Goal: Task Accomplishment & Management: Complete application form

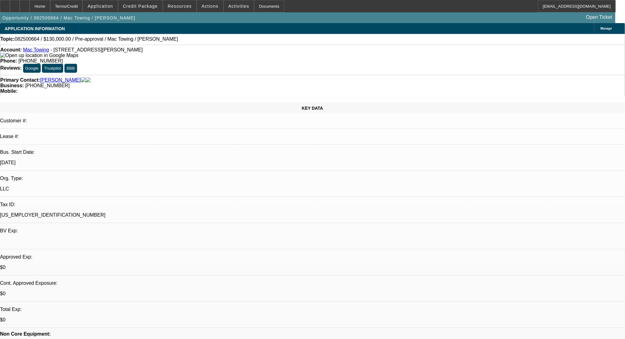
select select "0"
select select "2"
select select "0.1"
select select "4"
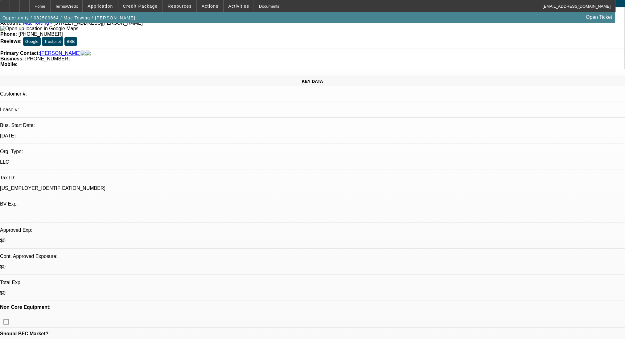
scroll to position [41, 0]
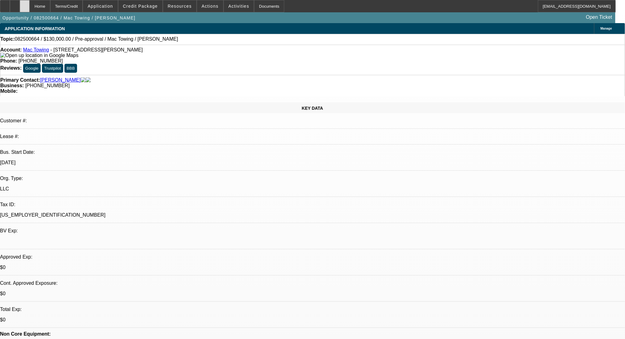
click at [25, 4] on icon at bounding box center [25, 4] width 0 height 0
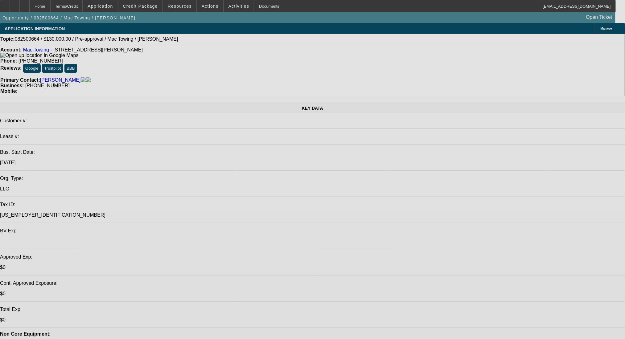
select select "0"
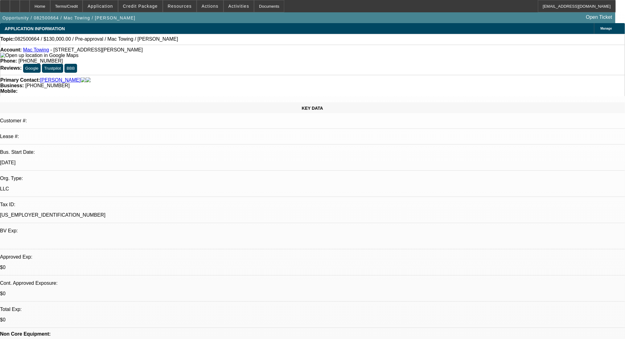
select select "2"
select select "0.1"
select select "4"
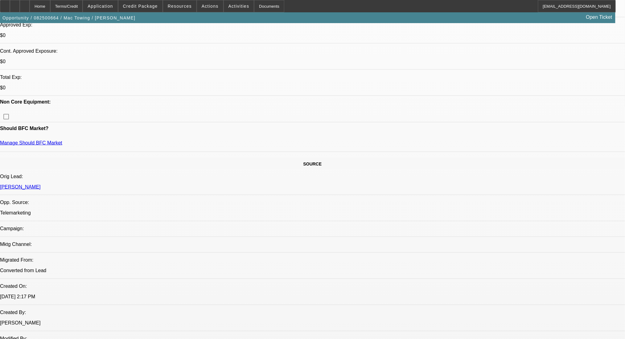
scroll to position [247, 0]
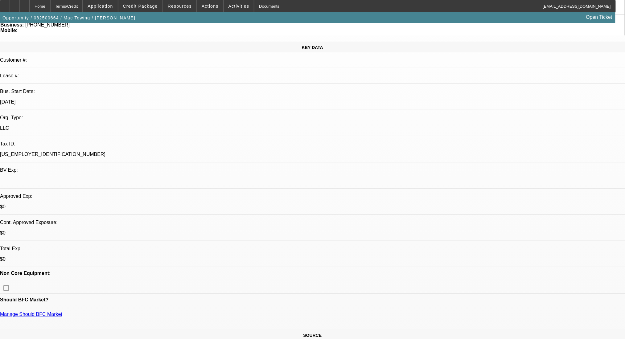
scroll to position [164, 0]
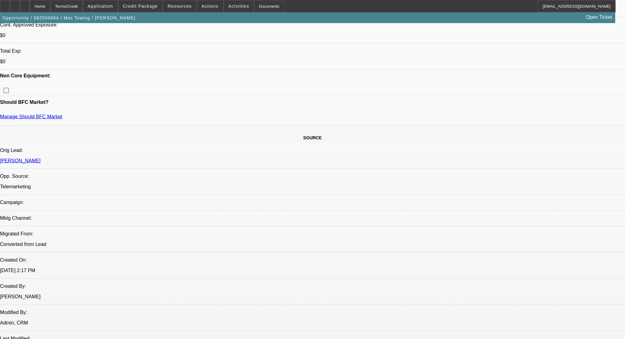
scroll to position [247, 0]
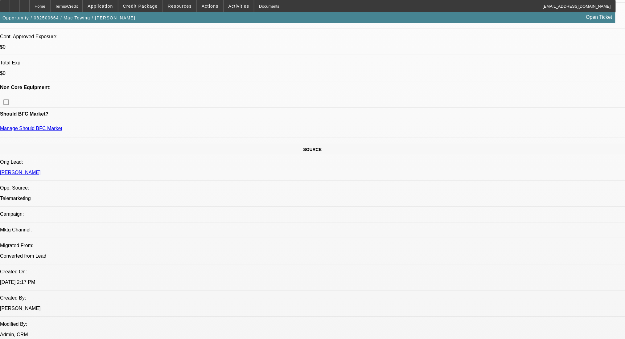
drag, startPoint x: 570, startPoint y: 88, endPoint x: 566, endPoint y: 99, distance: 11.6
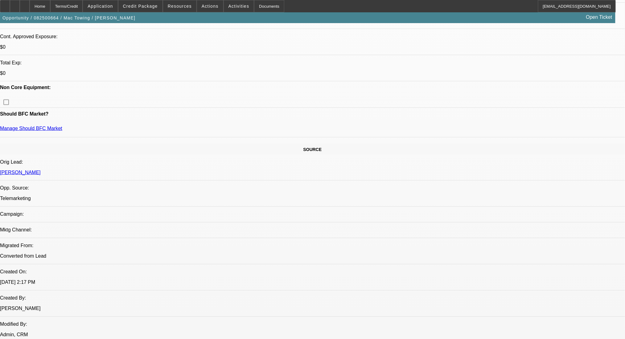
radio input "true"
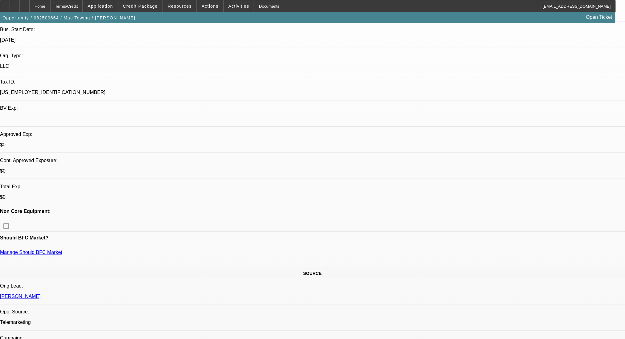
scroll to position [0, 0]
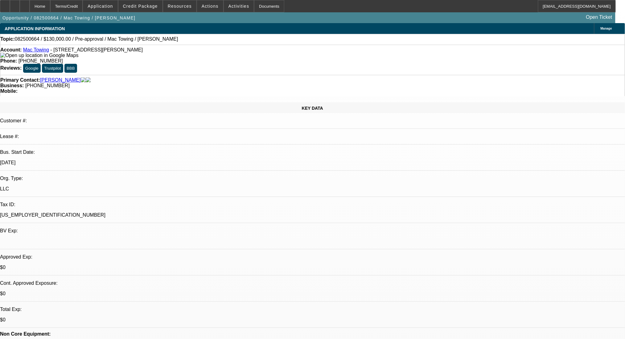
type textarea "any other bank accts, fleet size, contract with Agero & luxery car dealerships."
radio input "true"
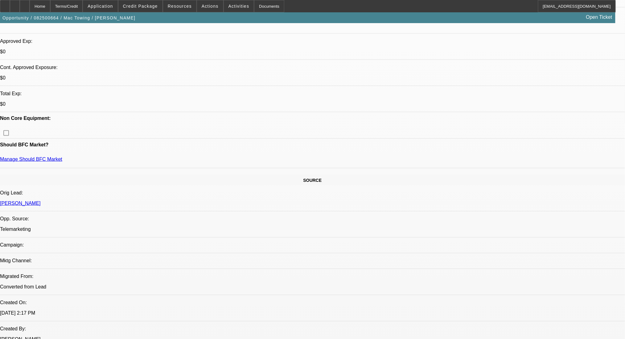
scroll to position [247, 0]
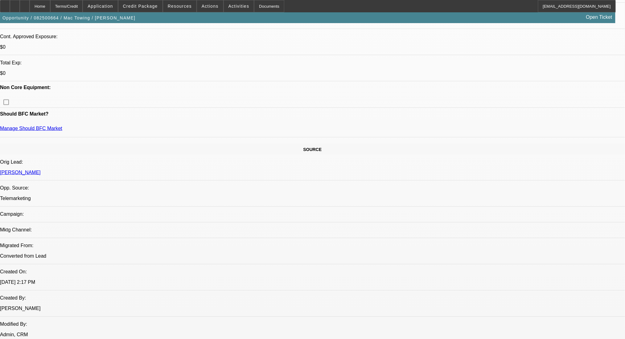
radio input "true"
drag, startPoint x: 557, startPoint y: 119, endPoint x: 551, endPoint y: 120, distance: 6.4
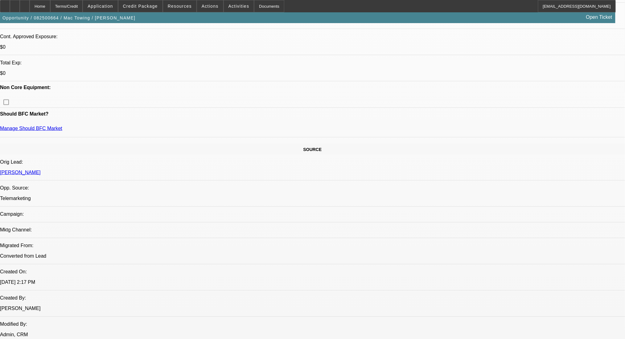
type textarea "trade ref"
radio input "true"
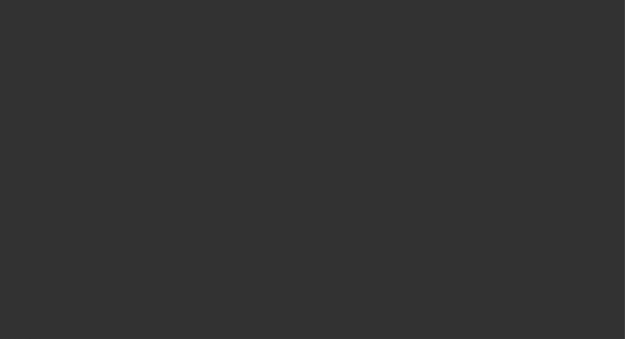
scroll to position [0, 0]
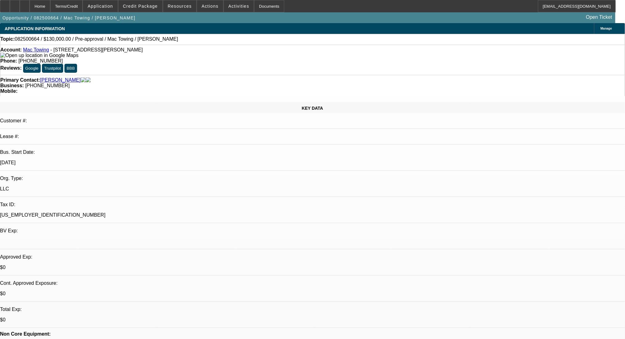
click at [41, 49] on div "Account: Mac Towing - 26309 Pennie St, Dearborn Heights, MI 48125" at bounding box center [312, 52] width 625 height 11
click at [42, 52] on link "Mac Towing" at bounding box center [36, 49] width 26 height 5
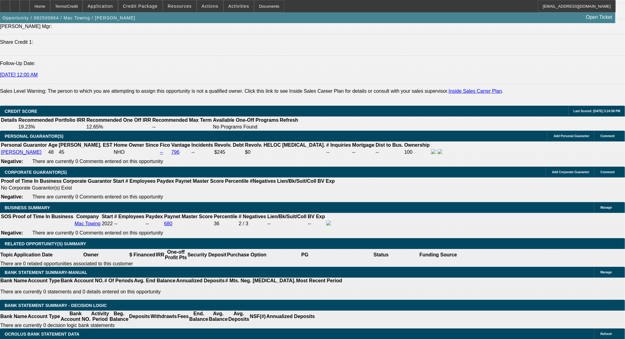
scroll to position [823, 0]
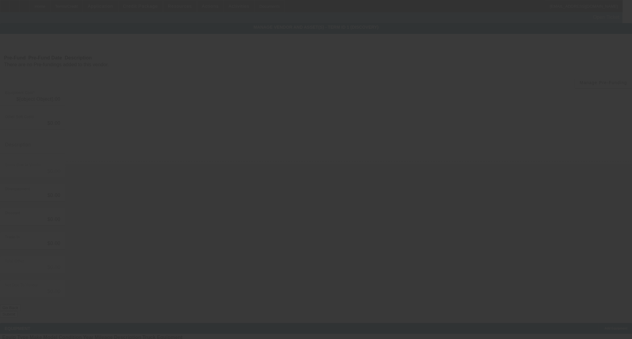
type input "$130,000.00"
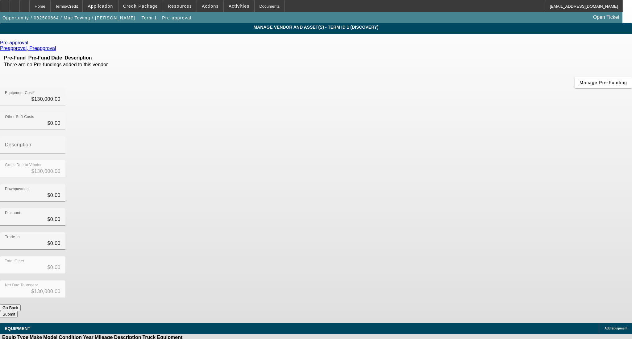
click at [30, 45] on icon at bounding box center [30, 42] width 0 height 5
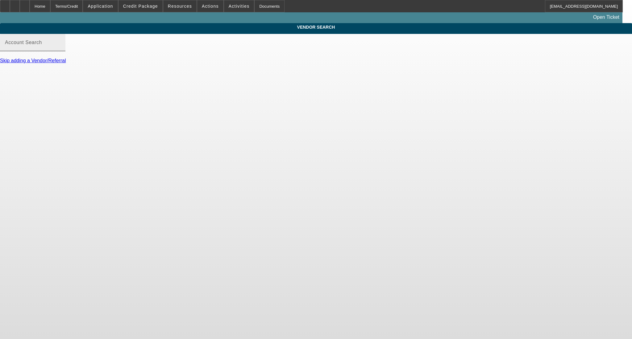
click at [42, 45] on mat-label "Account Search" at bounding box center [23, 42] width 37 height 5
click at [60, 49] on input "Account Search" at bounding box center [33, 44] width 56 height 7
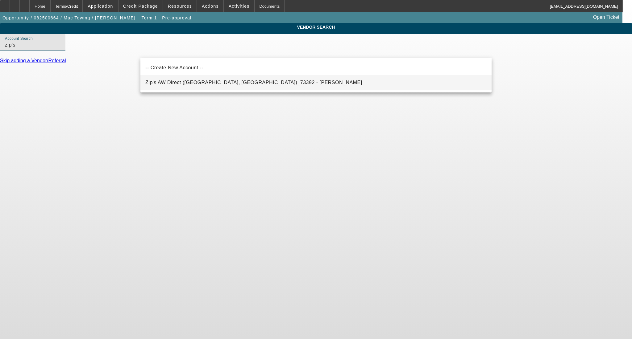
click at [186, 84] on span "Zip's AW Direct (New Hampton, IA)_73392 - Rottinghaus, Paul" at bounding box center [253, 82] width 217 height 5
type input "Zip's AW Direct (New Hampton, IA)_73392 - Rottinghaus, Paul"
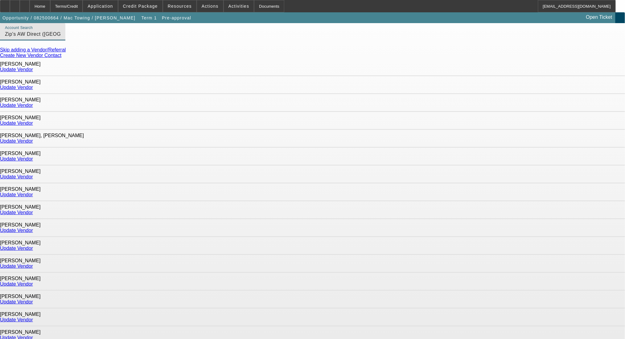
scroll to position [6, 0]
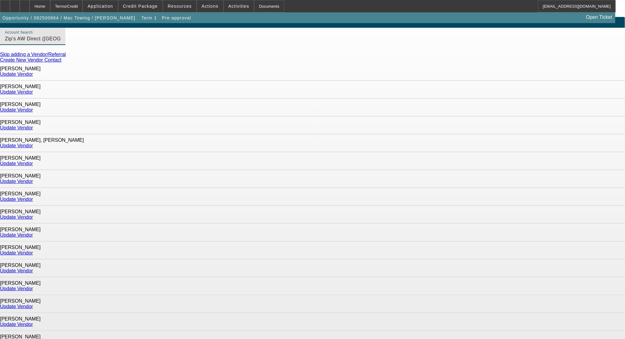
click at [33, 89] on link "Update Vendor" at bounding box center [16, 91] width 33 height 5
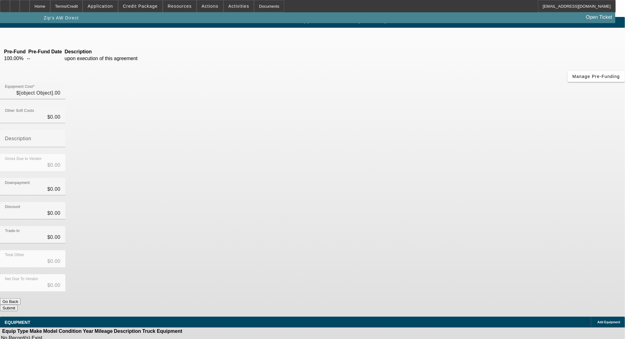
type input "$130,000.00"
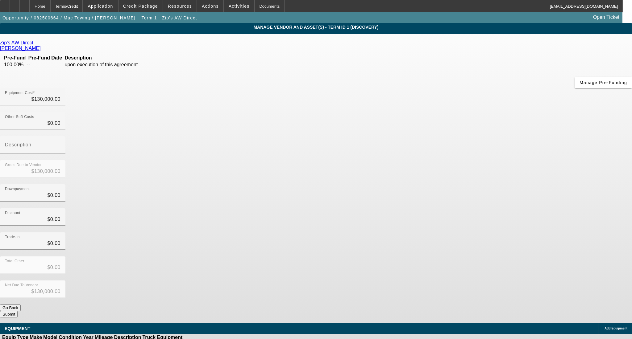
click at [604, 327] on span "Add Equipment" at bounding box center [615, 328] width 23 height 3
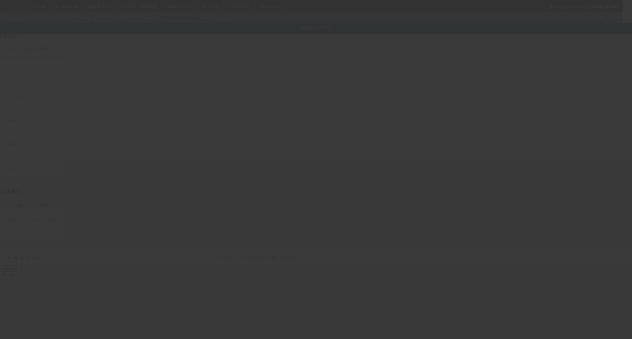
type input "26309 Pennie St"
type input "Dearborn Heights"
type input "48125"
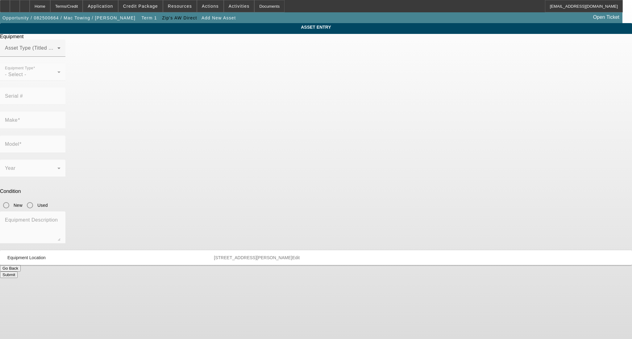
click at [57, 54] on span at bounding box center [31, 50] width 52 height 7
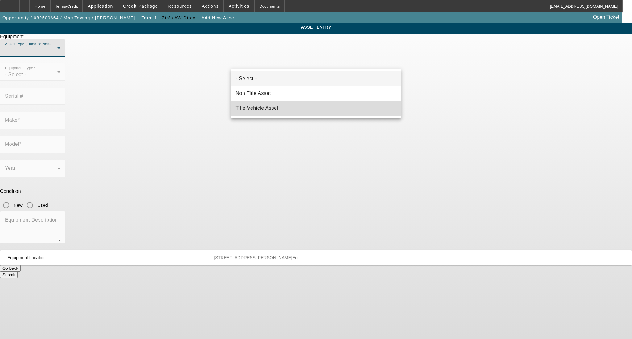
click at [273, 110] on span "Title Vehicle Asset" at bounding box center [257, 108] width 43 height 7
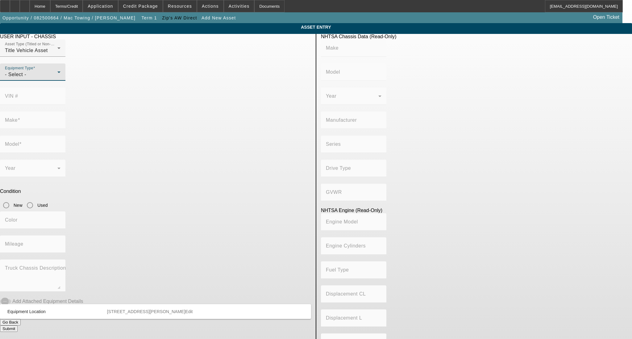
click at [57, 78] on div "- Select -" at bounding box center [31, 74] width 52 height 7
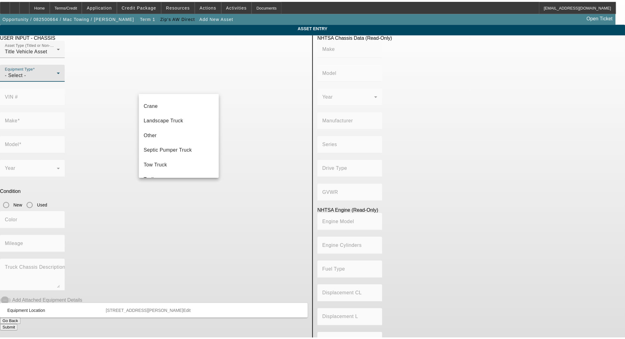
scroll to position [68, 0]
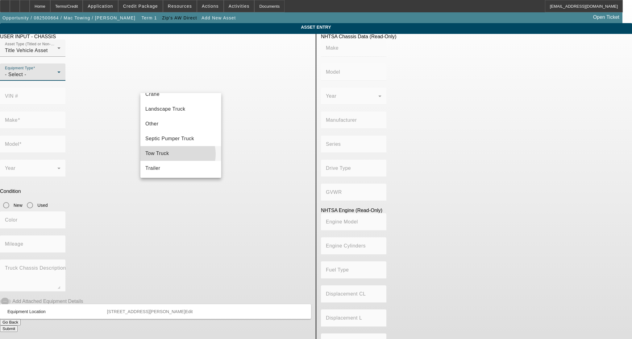
click at [176, 154] on mat-option "Tow Truck" at bounding box center [180, 153] width 81 height 15
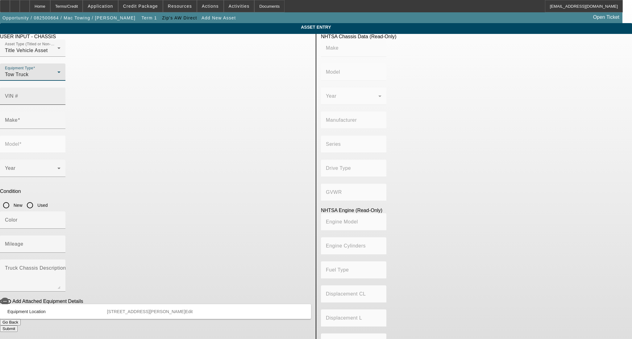
click at [18, 93] on mat-label "VIN #" at bounding box center [11, 95] width 13 height 5
click at [60, 95] on input "VIN #" at bounding box center [33, 98] width 56 height 7
paste input "1FDFF6LT1PDA13601"
type input "1FDFF6LT1PDA13601"
type input "FORD"
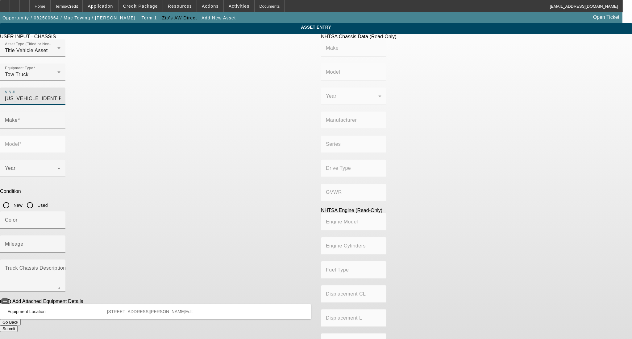
type input "F-600"
type input "FORD MOTOR COMPANY"
type input "F-Series Super Duty"
type input "4WD/4-Wheel Drive/4x4"
type input "Class 6: 19,501 - 26,000 lb (8,845 - 11,794 kg)"
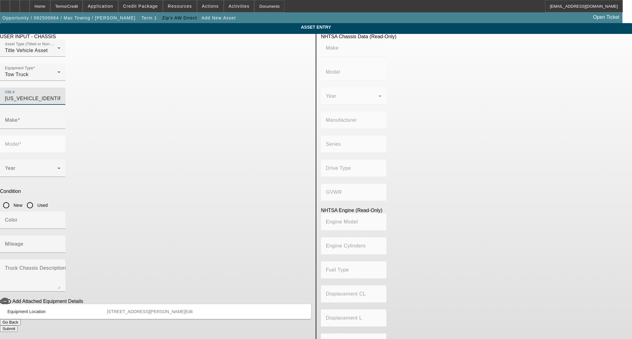
type input "8"
type input "Diesel"
type input "408.85908543470"
type input "6.7"
drag, startPoint x: 245, startPoint y: 88, endPoint x: 214, endPoint y: 89, distance: 30.9
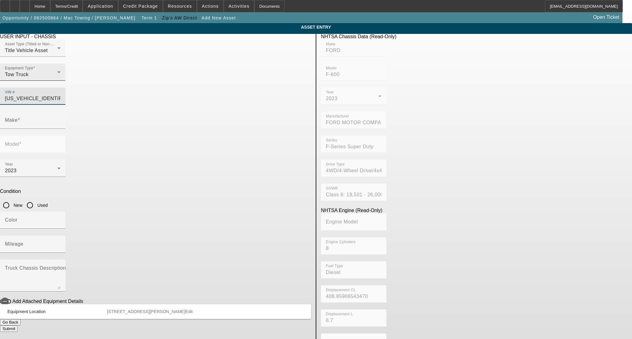
click at [215, 90] on div "Asset Type (Titled or Non-Titled) Title Vehicle Asset Equipment Type Tow Truck …" at bounding box center [155, 75] width 311 height 72
type input "1FDFF6LT1PDA13601"
type input "FORD"
type input "F-600"
type input "1FDFF6LT1PDA13601"
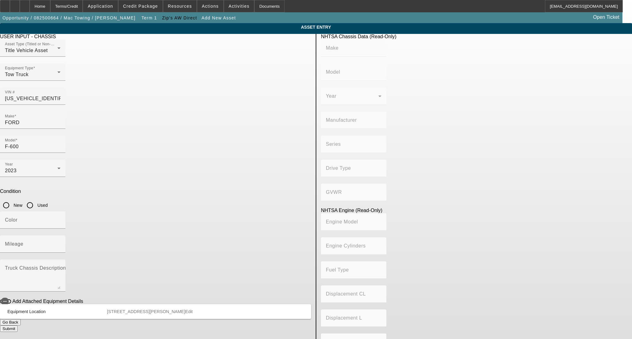
click at [115, 103] on app-asset-collateral-manage "ASSET ENTRY USER INPUT - CHASSIS Asset Type (Titled or Non-Titled) Title Vehicl…" at bounding box center [316, 194] width 632 height 342
type input "FORD"
type input "F-600"
type input "FORD MOTOR COMPANY"
type input "F-Series Super Duty"
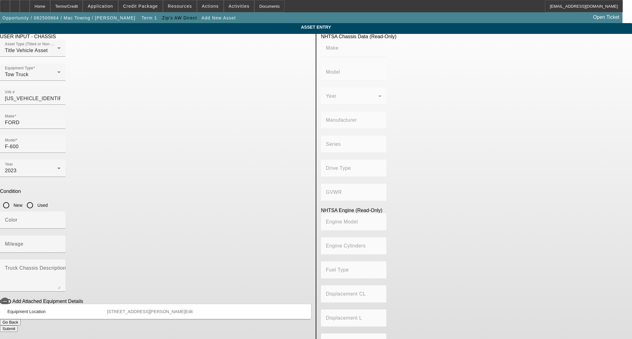
type input "4WD/4-Wheel Drive/4x4"
type input "Class 6: 19,501 - 26,000 lb (8,845 - 11,794 kg)"
type input "8"
type input "Diesel"
type input "408.85908543470"
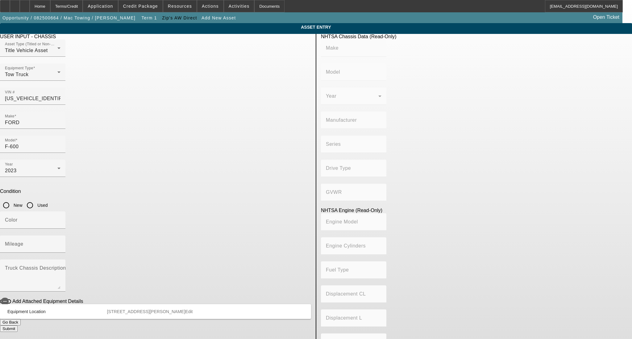
type input "6.7"
click at [12, 199] on input "New" at bounding box center [6, 205] width 12 height 12
radio input "true"
click at [60, 243] on input "Mileage" at bounding box center [33, 246] width 56 height 7
type input "1"
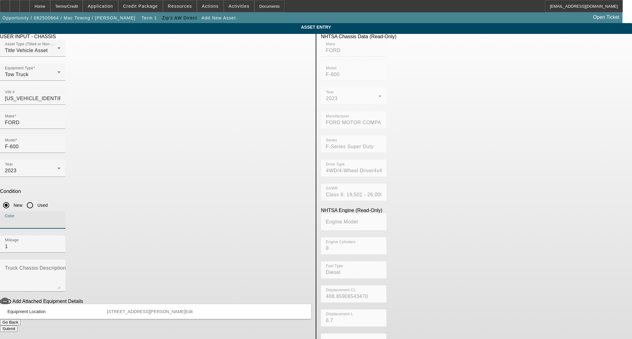
click at [60, 219] on input "Color" at bounding box center [33, 222] width 56 height 7
type input "red"
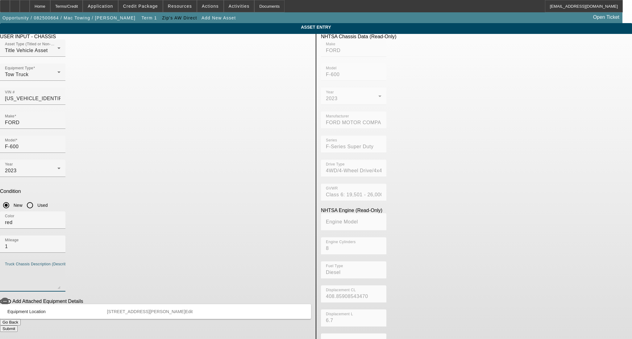
click at [60, 267] on textarea "Truck Chassis Description (Describe the truck chassis only)" at bounding box center [33, 278] width 56 height 22
type textarea "Century Rollback"
click at [18, 326] on button "Submit" at bounding box center [9, 329] width 18 height 6
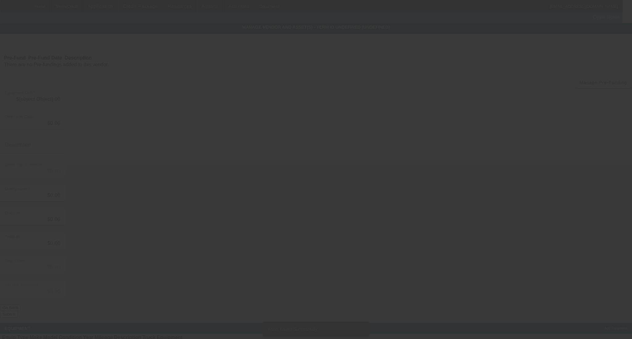
type input "$130,000.00"
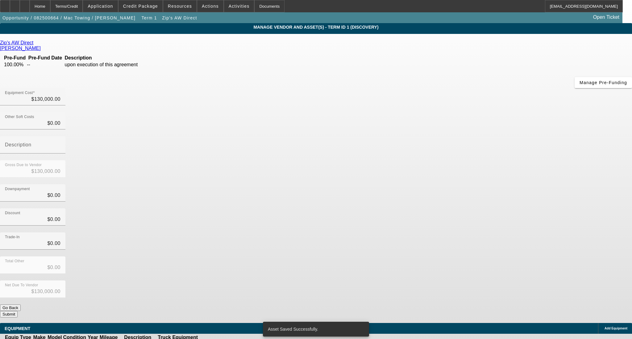
click at [18, 311] on button "Submit" at bounding box center [9, 314] width 18 height 6
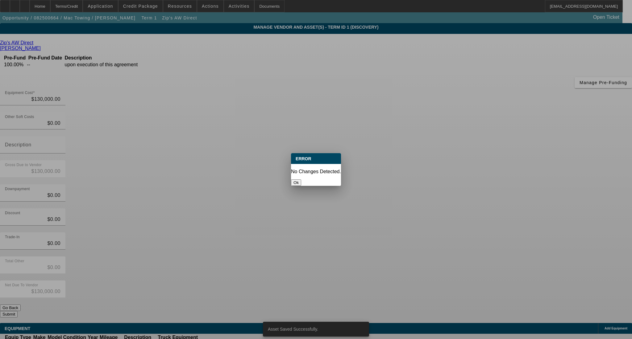
click at [301, 180] on button "Ok" at bounding box center [296, 183] width 10 height 6
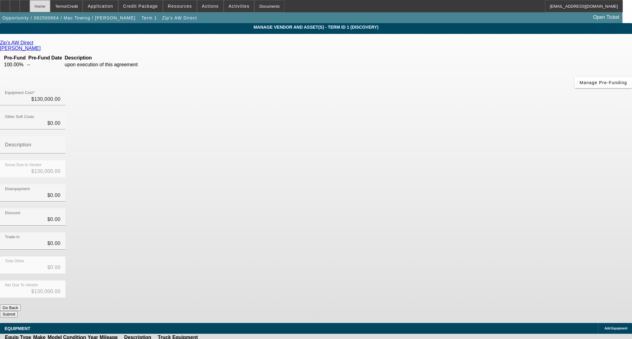
click at [50, 6] on div "Home" at bounding box center [40, 6] width 21 height 12
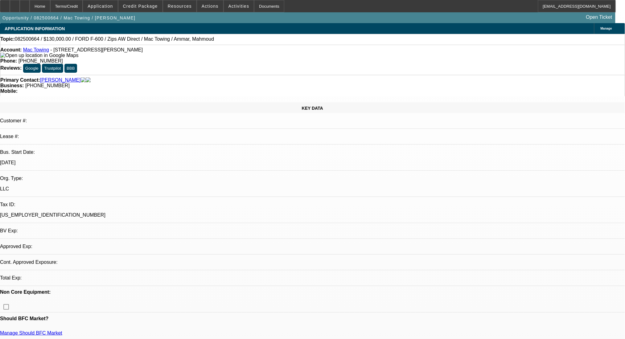
select select "0"
select select "2"
select select "0.1"
select select "4"
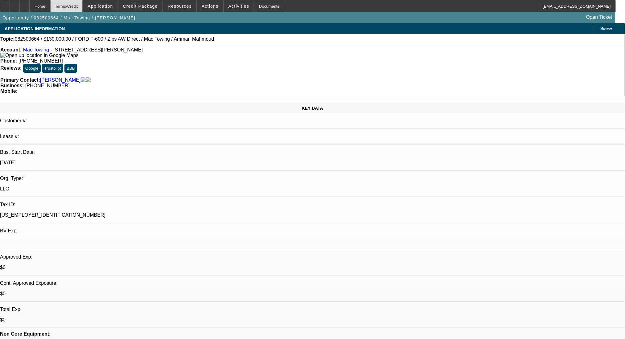
click at [83, 9] on div "Terms/Credit" at bounding box center [66, 6] width 33 height 12
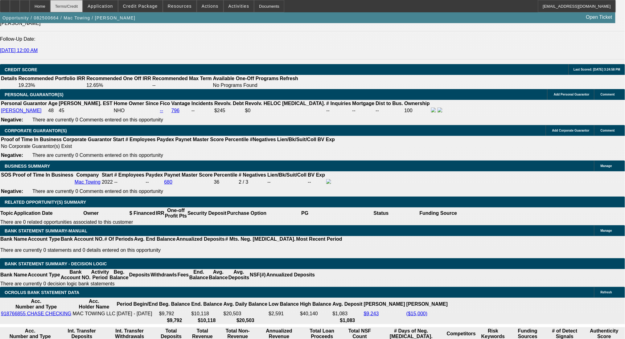
scroll to position [886, 0]
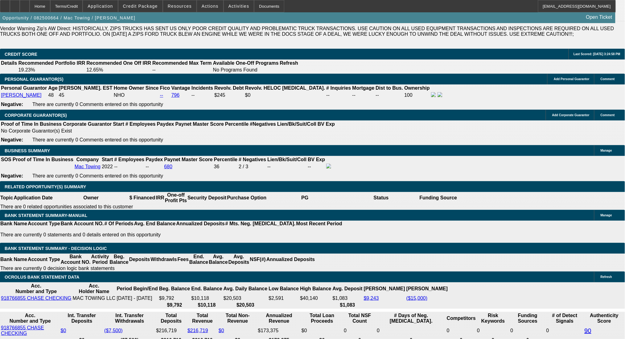
type input "66"
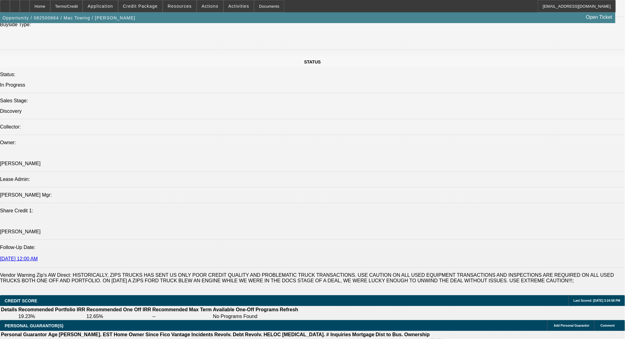
scroll to position [475, 0]
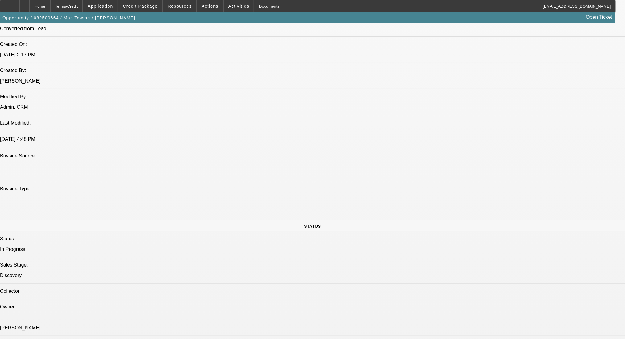
type input "$0.00"
radio input "true"
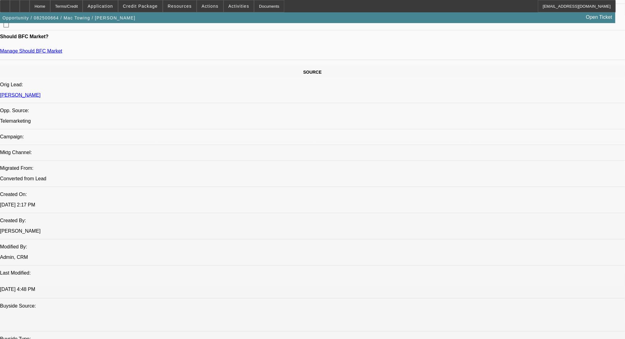
scroll to position [269, 0]
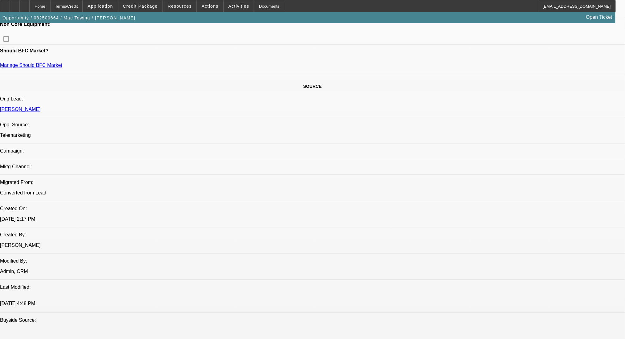
scroll to position [351, 0]
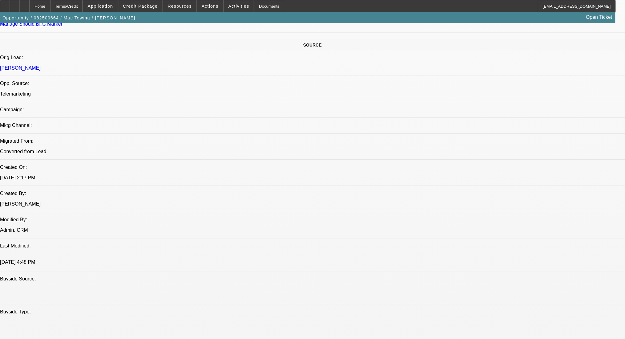
type textarea "own house outright. fleet: 2 trucks."
radio input "true"
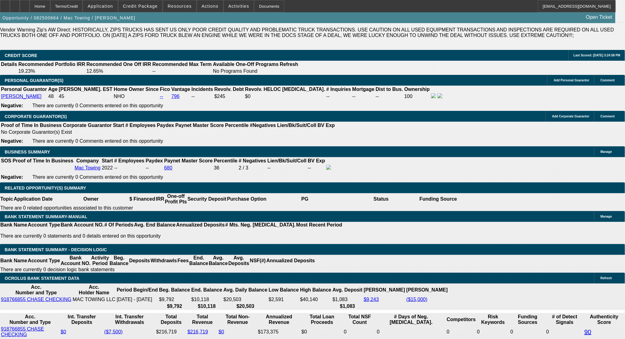
scroll to position [886, 0]
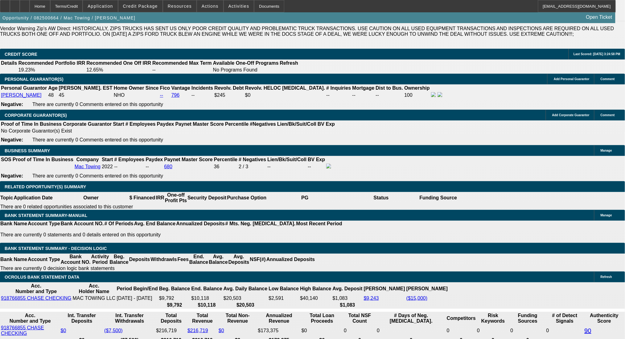
drag, startPoint x: 121, startPoint y: 146, endPoint x: 171, endPoint y: 150, distance: 49.6
type input "$0.00"
select select "0.1"
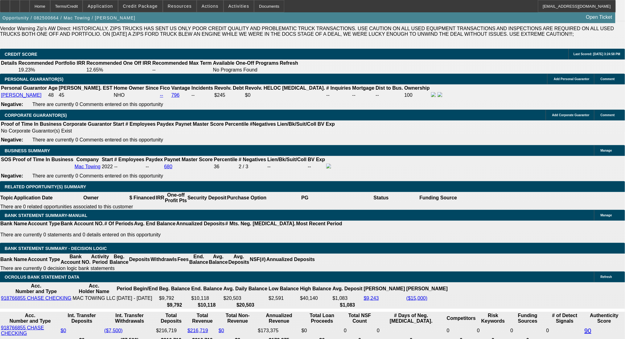
type input "$13,000.00"
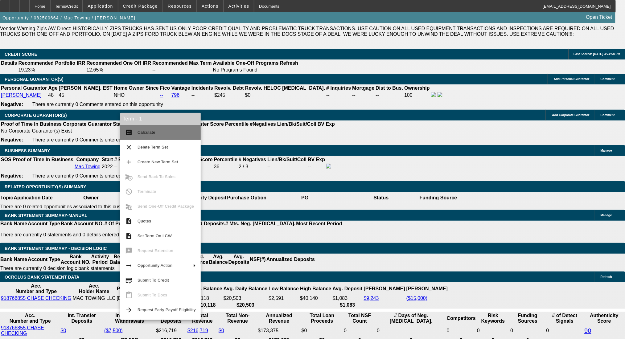
click at [145, 131] on span "Calculate" at bounding box center [147, 132] width 18 height 5
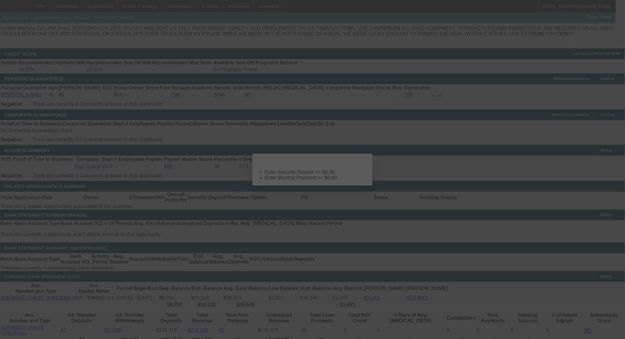
scroll to position [0, 0]
select select "0.1"
select select "2"
select select "0.1"
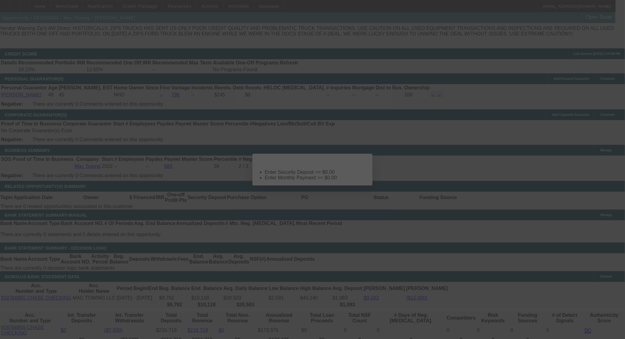
select select "4"
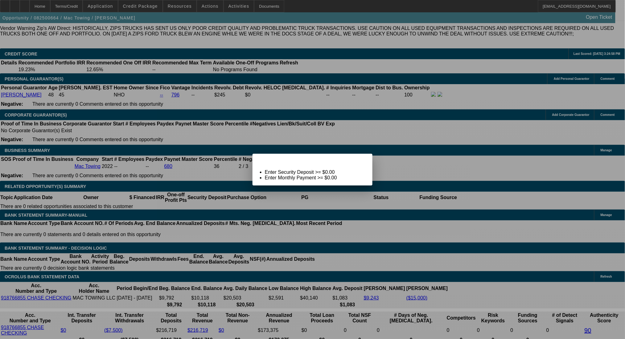
click at [361, 161] on span "Close" at bounding box center [365, 159] width 8 height 3
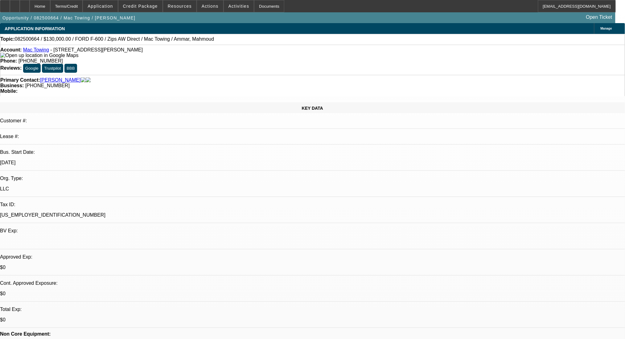
scroll to position [886, 0]
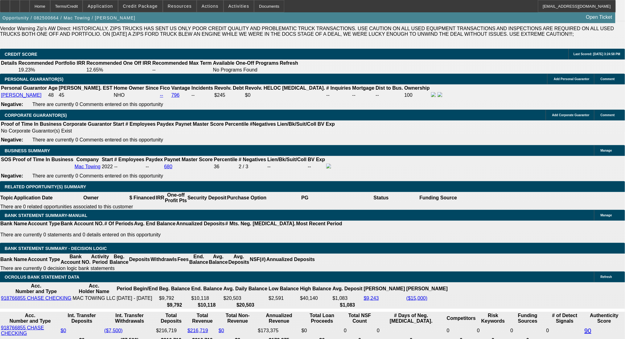
type input "15"
type input "$3,645.32"
type input "$1,822.66"
type input "$5,227.72"
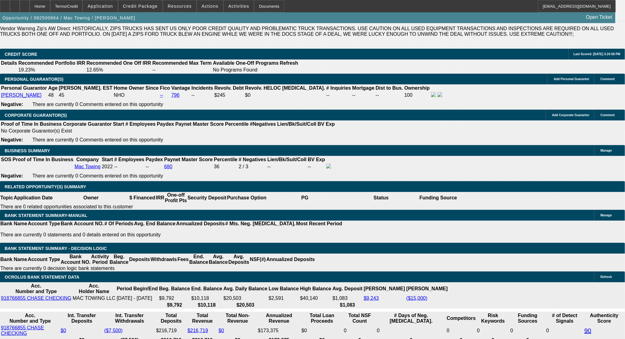
type input "$2,613.86"
type input "15"
drag, startPoint x: 95, startPoint y: 194, endPoint x: 172, endPoint y: 194, distance: 76.8
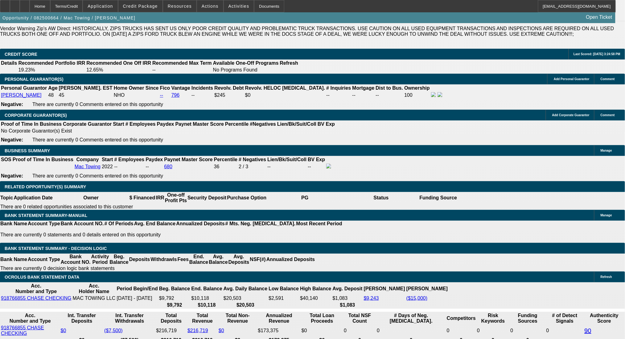
type input "2"
type input "$4.00"
type input "2600"
type input "$5,200.00"
type input "14.8"
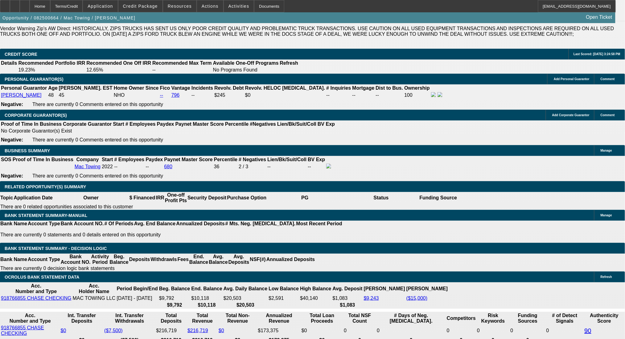
type input "$2,600.00"
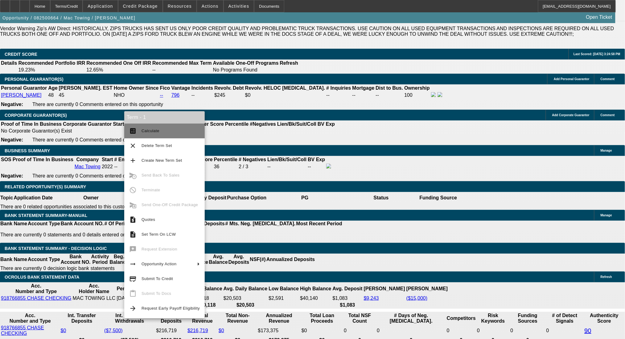
click at [145, 130] on span "Calculate" at bounding box center [151, 131] width 18 height 5
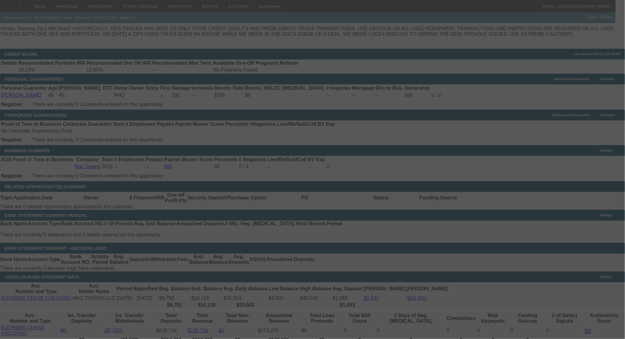
select select "0.1"
select select "2"
select select "0.1"
select select "4"
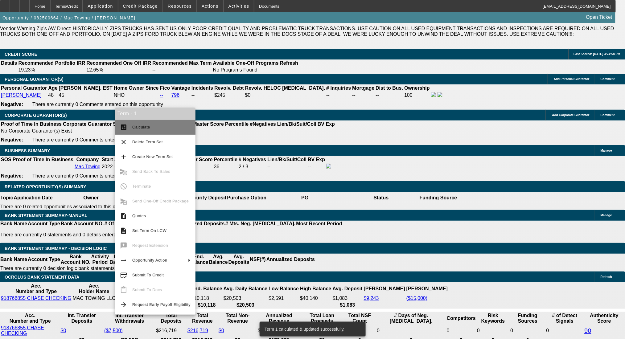
click at [141, 122] on button "calculate Calculate" at bounding box center [155, 127] width 81 height 15
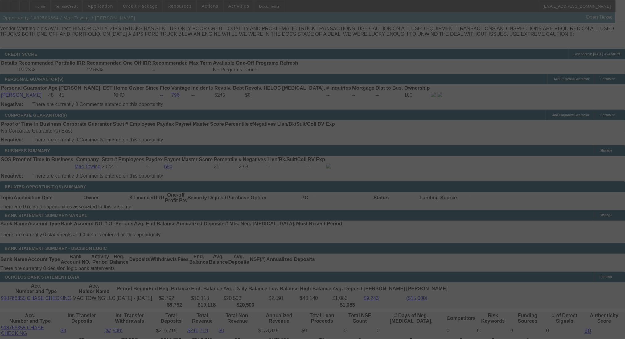
select select "0.1"
select select "2"
select select "0.1"
select select "4"
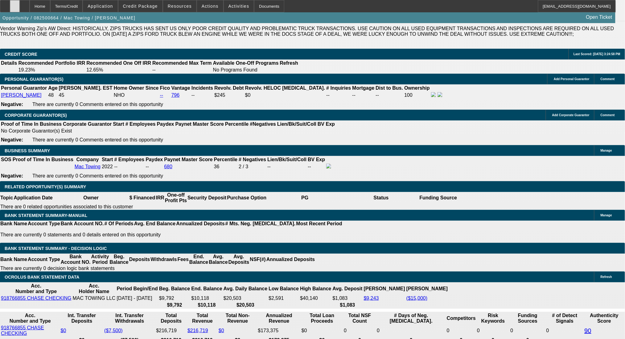
click at [20, 3] on div at bounding box center [15, 6] width 10 height 12
radio input "true"
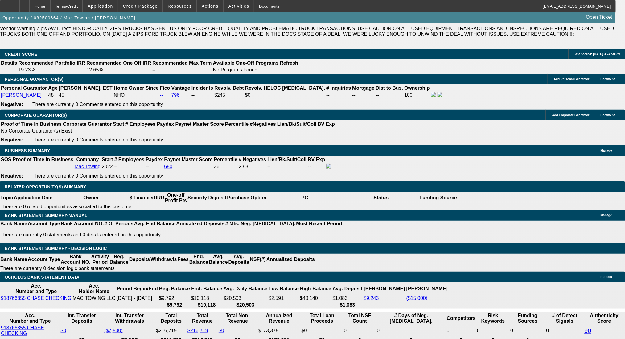
paste textarea "https://zips.com/major-equipment-detail/2023-century-steel-10-series-car-carrie…"
type textarea "https://zips.com/major-equipment-detail/2023-century-steel-10-series-car-carrie…"
radio input "true"
click at [30, 1] on div at bounding box center [25, 6] width 10 height 12
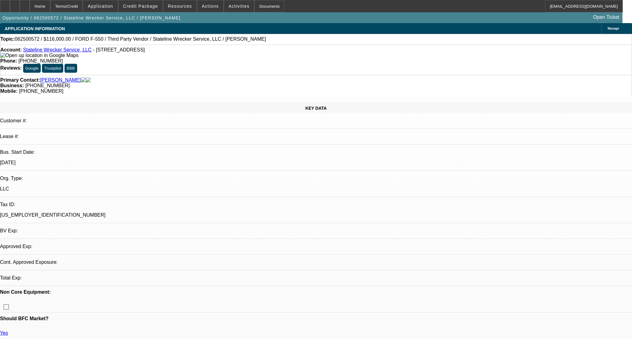
select select "0"
select select "2"
select select "0.1"
select select "4"
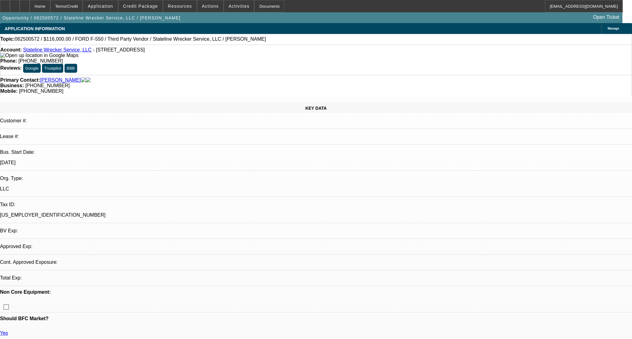
select select "0"
select select "2"
select select "0.1"
select select "4"
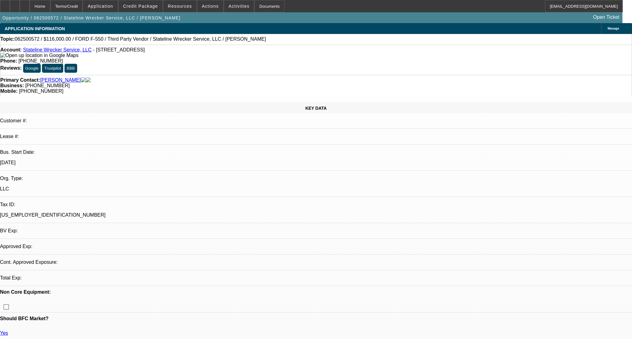
select select "0"
select select "2"
select select "0.1"
select select "4"
select select "0"
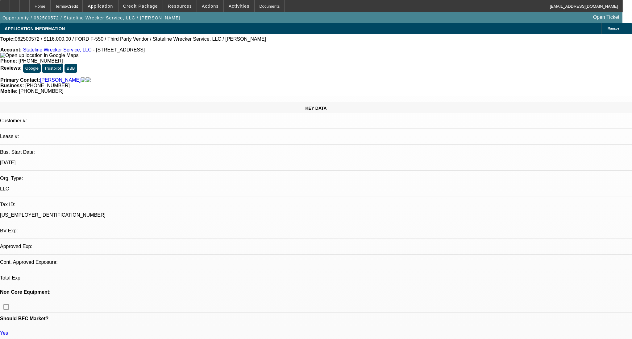
select select "2"
select select "0.1"
select select "4"
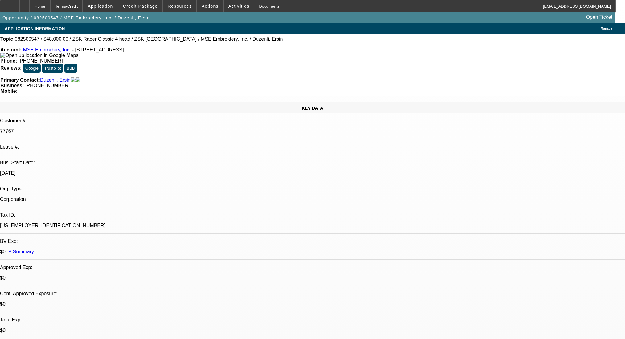
select select "0"
select select "2"
select select "0"
select select "6"
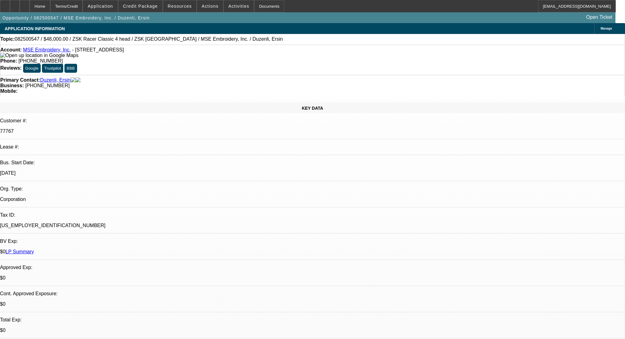
select select "0"
select select "2"
select select "0.1"
select select "4"
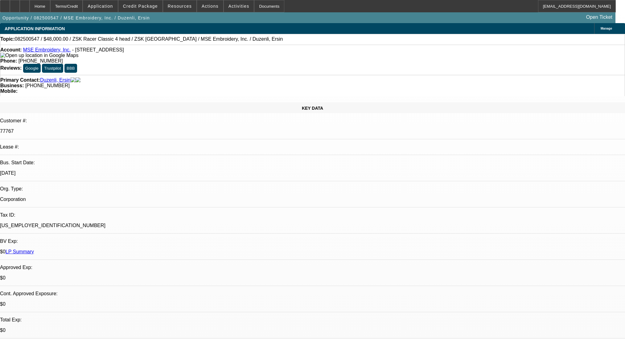
select select "0"
select select "2"
select select "0"
select select "6"
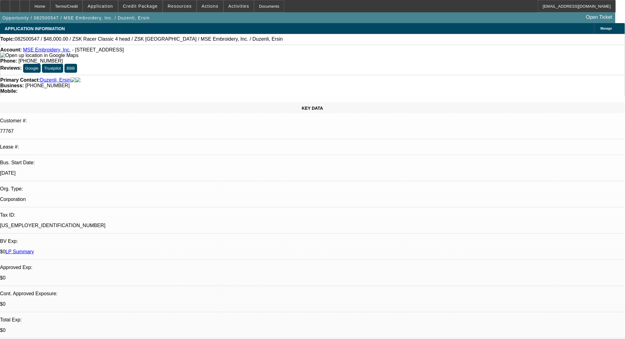
select select "0"
select select "2"
select select "0"
select select "6"
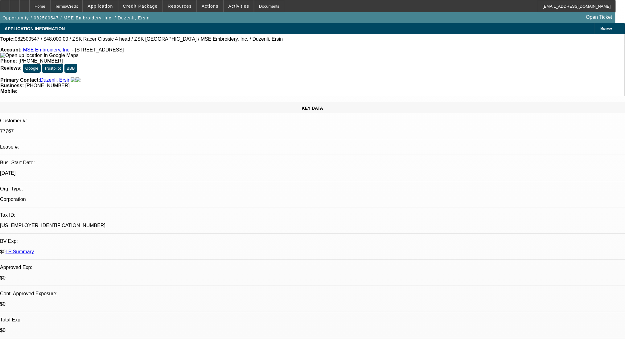
select select "0"
select select "2"
select select "0.1"
select select "4"
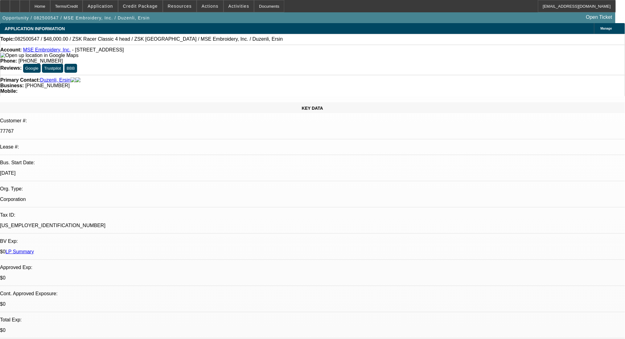
select select "0"
select select "2"
select select "0"
select select "6"
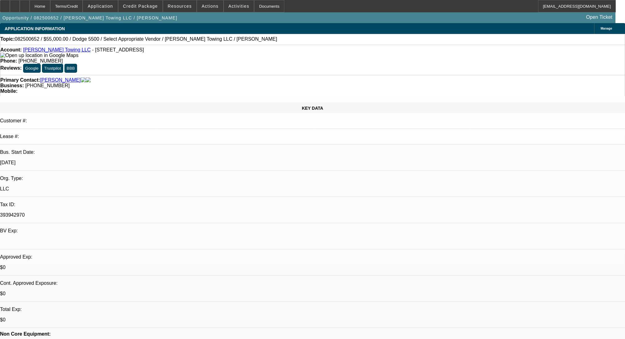
select select "0"
select select "2"
select select "0.1"
select select "4"
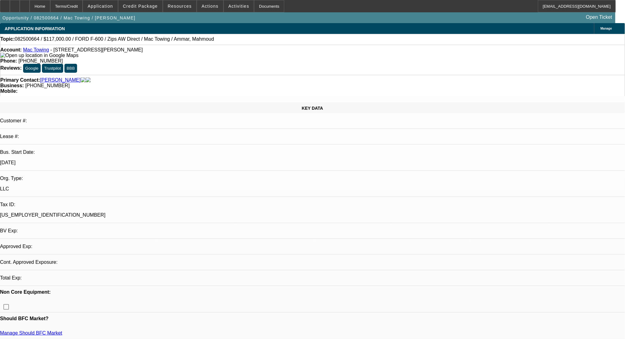
select select "0.1"
select select "2"
select select "0.1"
select select "4"
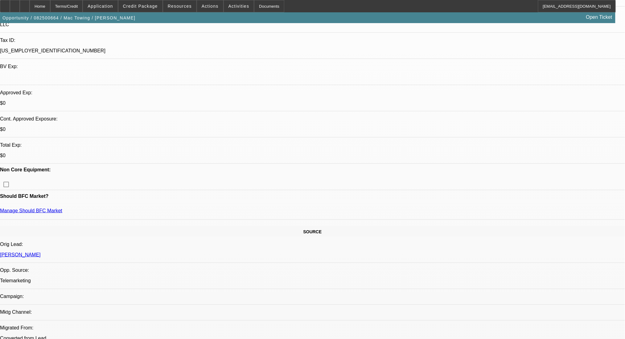
scroll to position [41, 0]
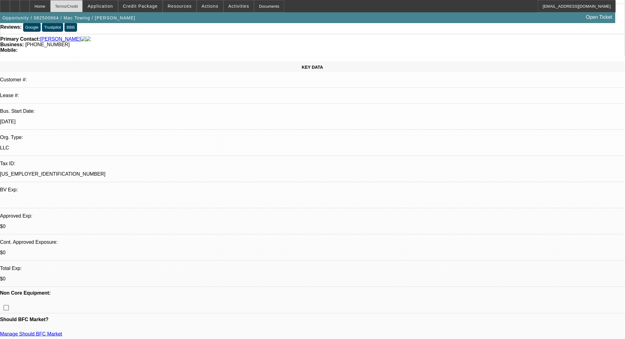
click at [83, 5] on div "Terms/Credit" at bounding box center [66, 6] width 33 height 12
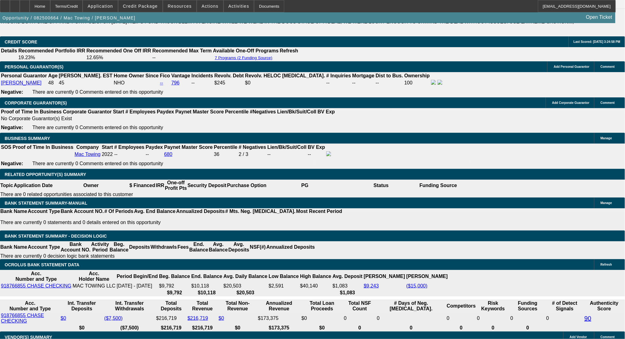
drag, startPoint x: 125, startPoint y: 194, endPoint x: 136, endPoint y: 193, distance: 11.2
type input "UNKNOWN"
type input "72"
type input "$35,095.42"
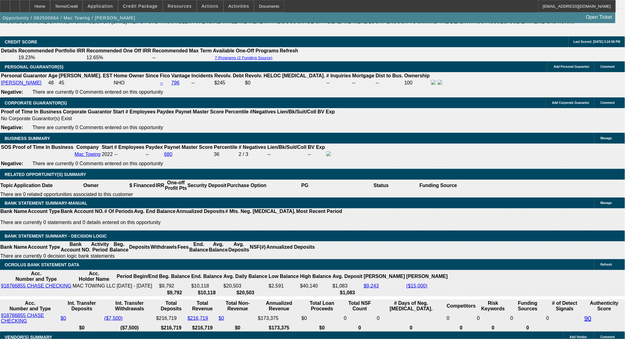
type input "$17,547.71"
type input "$4,919.76"
type input "$2,459.88"
type input "72"
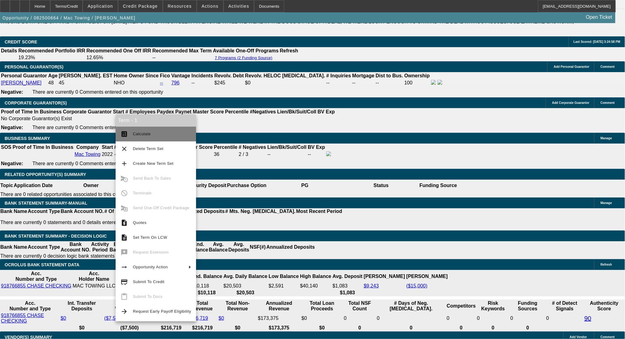
click at [136, 129] on button "calculate Calculate" at bounding box center [156, 134] width 81 height 15
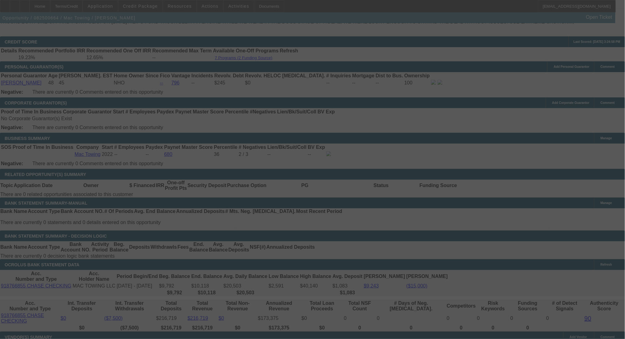
select select "0.1"
select select "2"
select select "0.1"
select select "4"
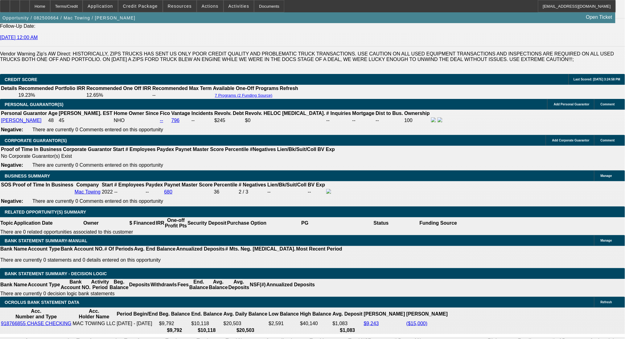
scroll to position [940, 0]
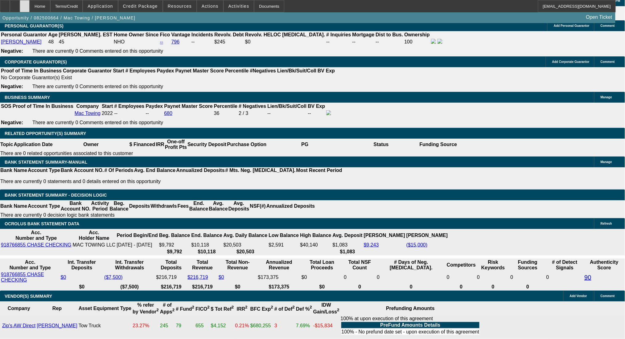
click at [30, 5] on div at bounding box center [25, 6] width 10 height 12
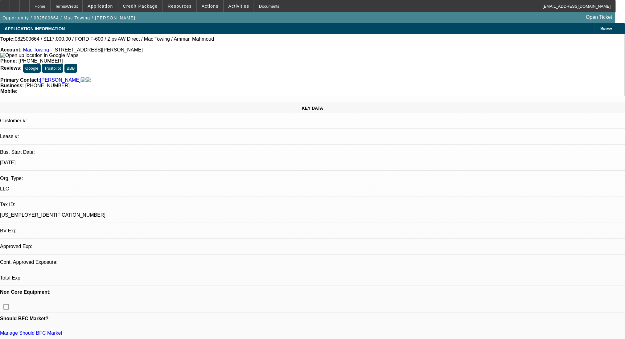
select select "0.1"
select select "2"
select select "0.1"
select select "2"
select select "4"
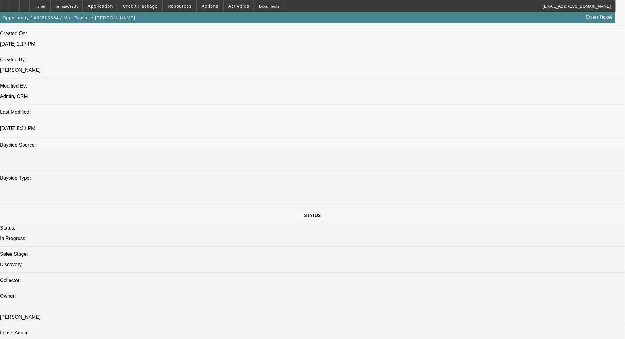
scroll to position [494, 0]
